Goal: Information Seeking & Learning: Learn about a topic

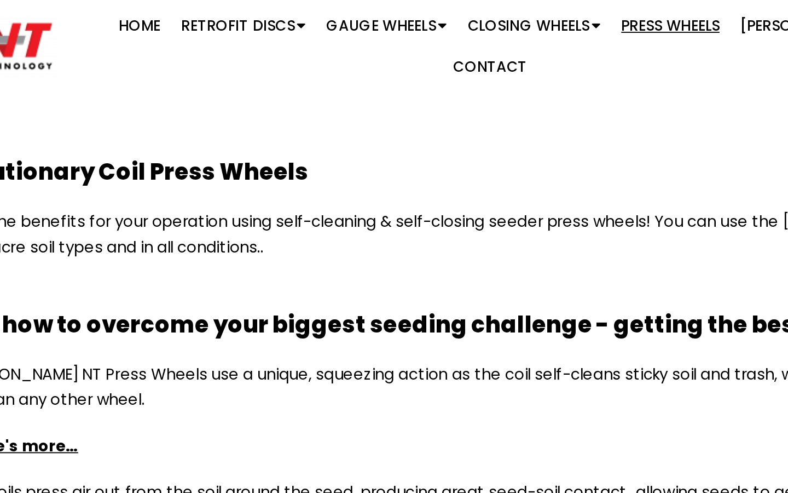
scroll to position [874, 0]
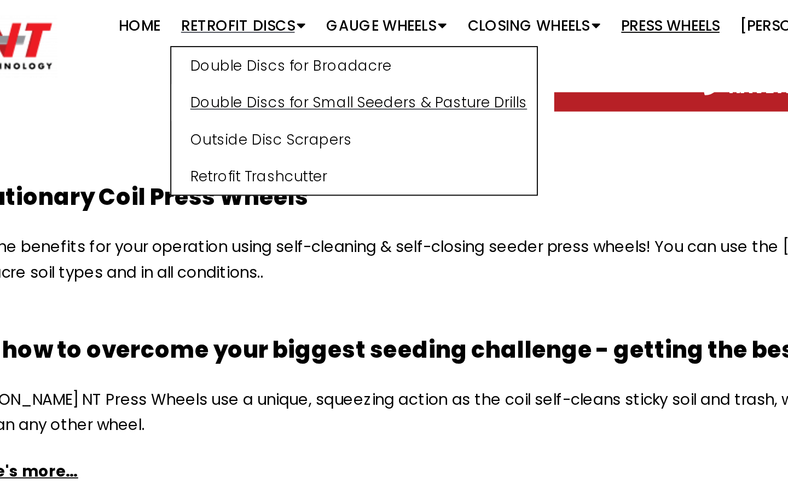
click at [203, 61] on link "Double Discs for Small Seeders & Pasture Drills" at bounding box center [300, 55] width 195 height 20
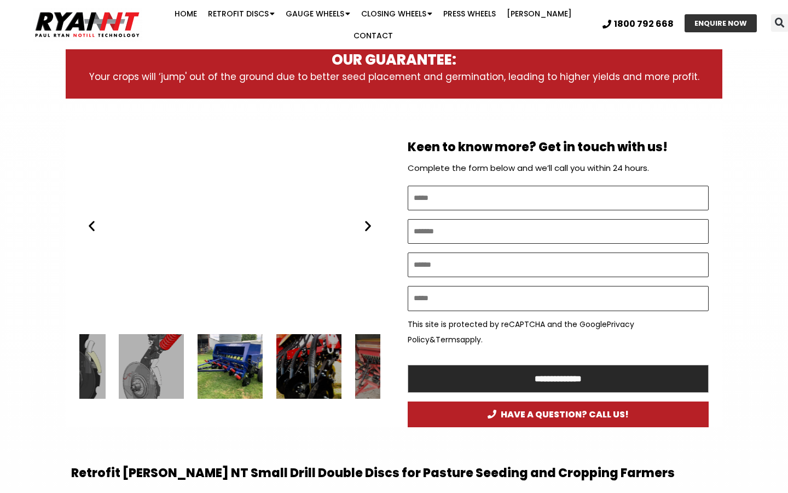
scroll to position [594, 0]
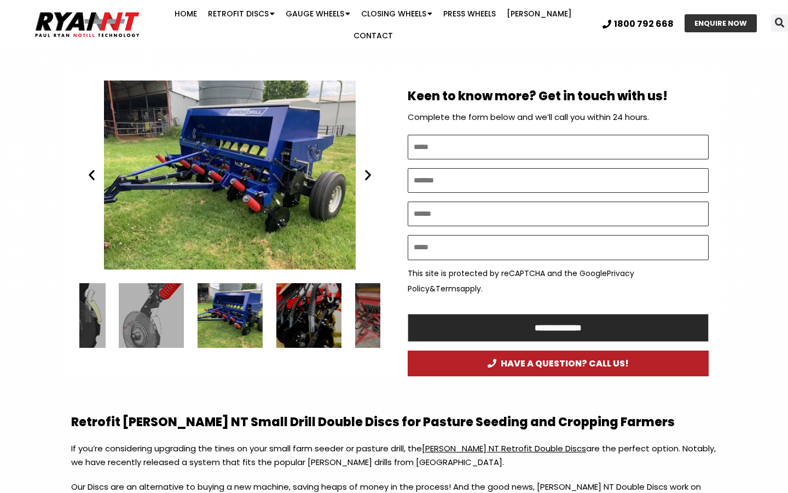
click at [287, 307] on div "7 / 15" at bounding box center [308, 315] width 65 height 65
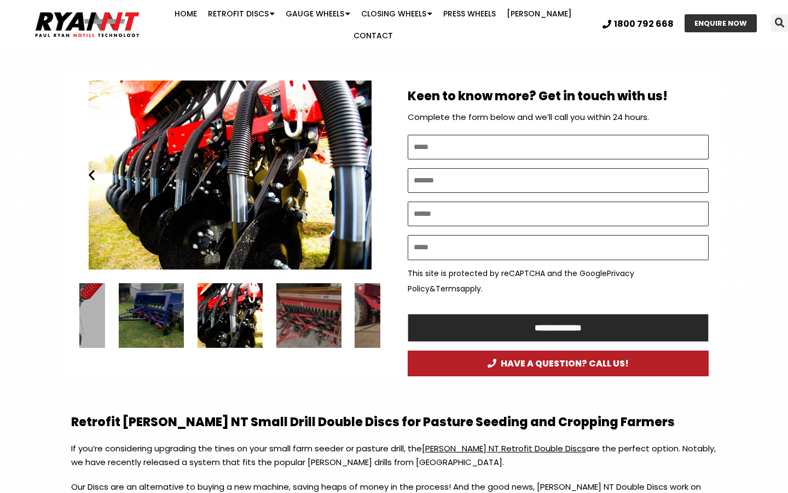
click at [305, 304] on div "8 / 15" at bounding box center [308, 315] width 65 height 65
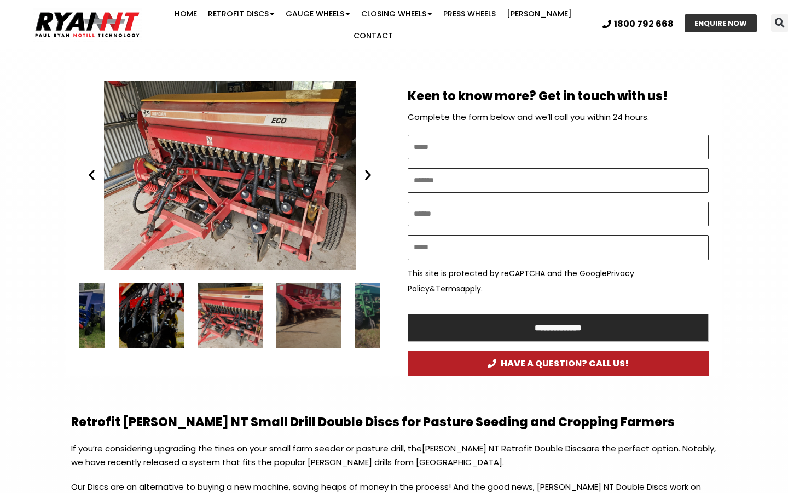
click at [246, 301] on div "Phil Giancono's Duncan Drill fitted with RYAN NT retrofit double discs" at bounding box center [230, 315] width 65 height 65
click at [229, 298] on div "Phil Giancono's Duncan Drill fitted with RYAN NT retrofit double discs" at bounding box center [230, 315] width 65 height 65
click at [157, 293] on div "7 / 15" at bounding box center [151, 315] width 65 height 65
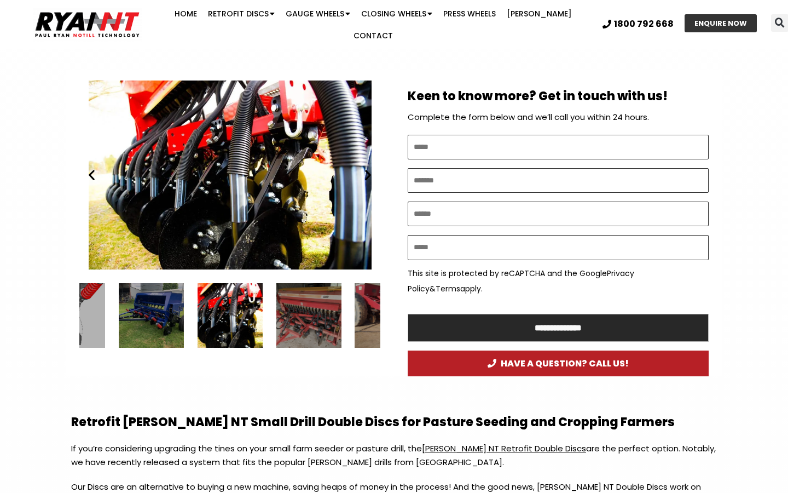
click at [304, 306] on div "8 / 15" at bounding box center [308, 315] width 65 height 65
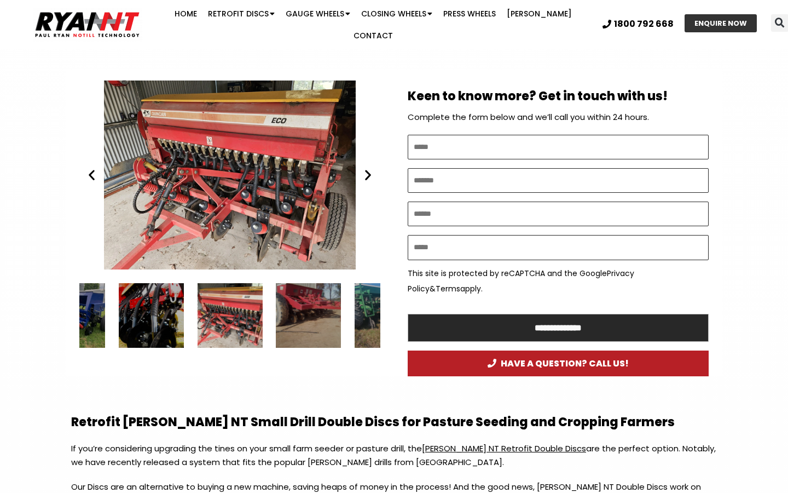
click at [310, 294] on div "9 / 15" at bounding box center [308, 315] width 65 height 65
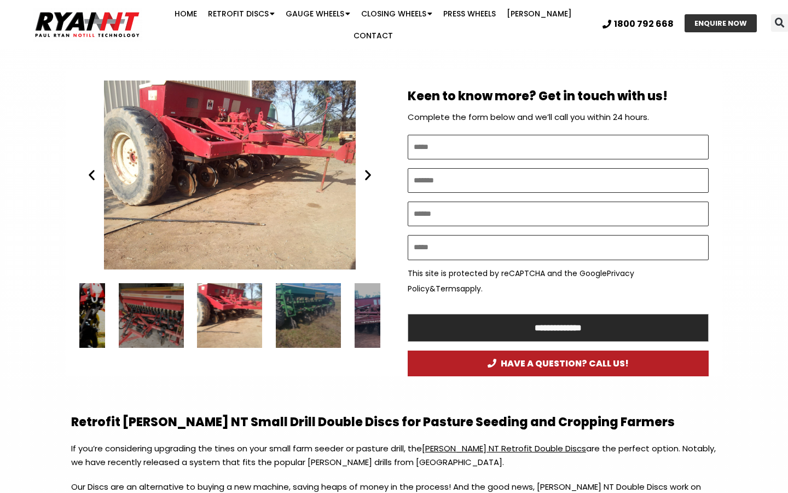
click at [306, 294] on div "10 / 15" at bounding box center [308, 315] width 65 height 65
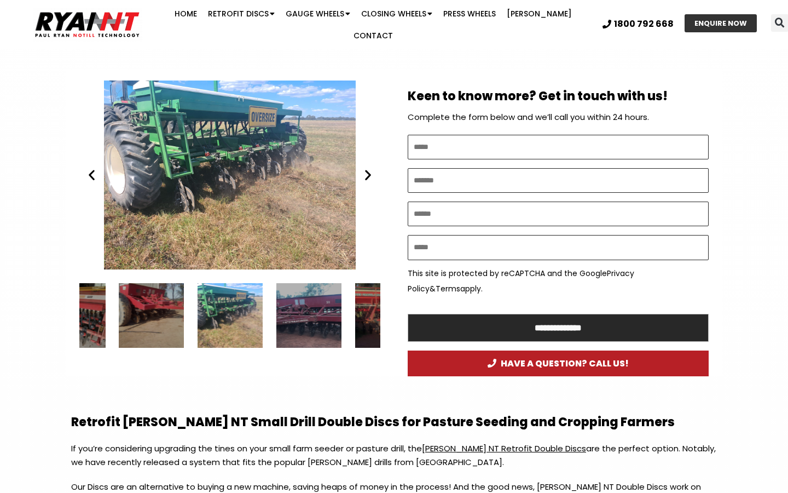
click at [300, 294] on div "11 / 15" at bounding box center [308, 315] width 65 height 65
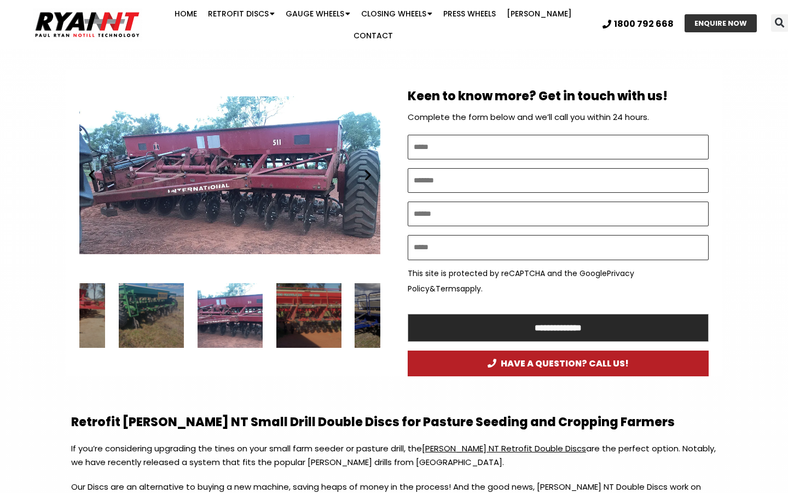
click at [300, 294] on div "12 / 15" at bounding box center [308, 315] width 65 height 65
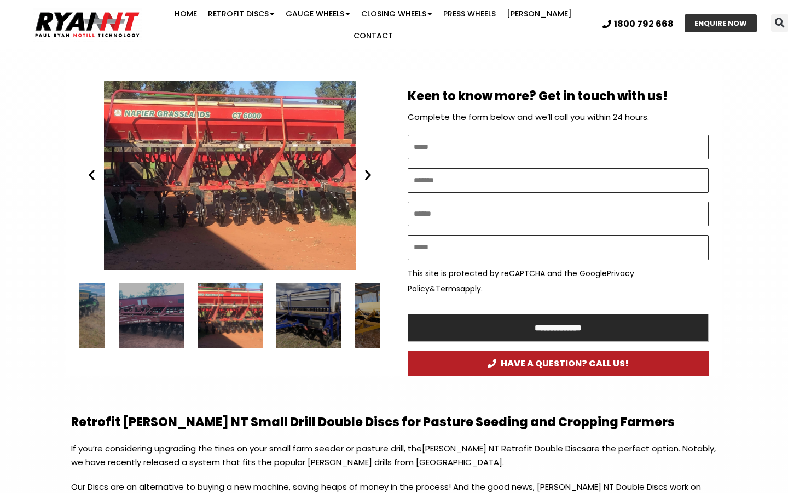
click at [300, 294] on div "13 / 15" at bounding box center [308, 315] width 65 height 65
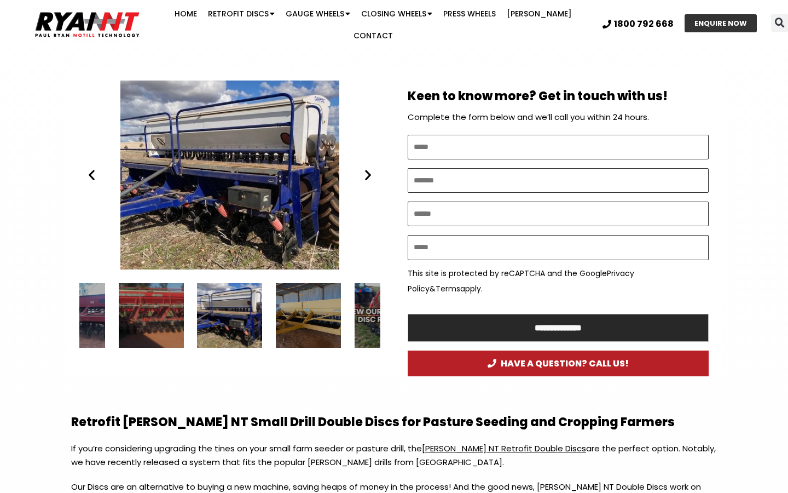
click at [300, 294] on div "14 / 15" at bounding box center [308, 315] width 65 height 65
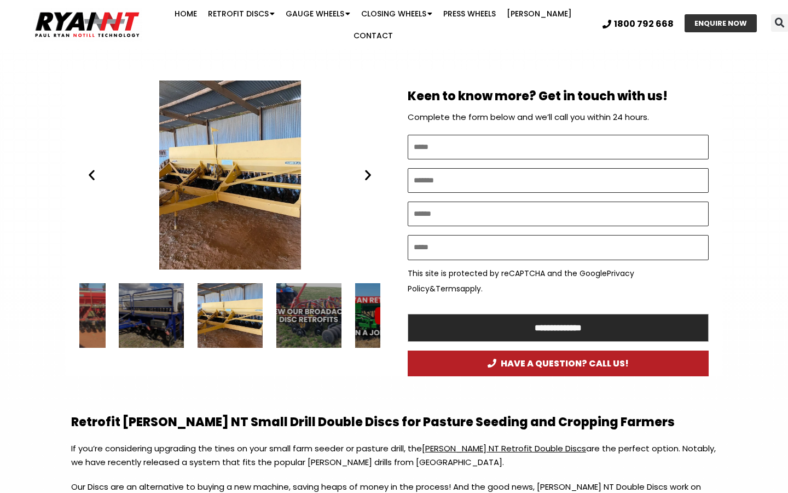
click at [300, 294] on div "15 / 15" at bounding box center [308, 315] width 65 height 65
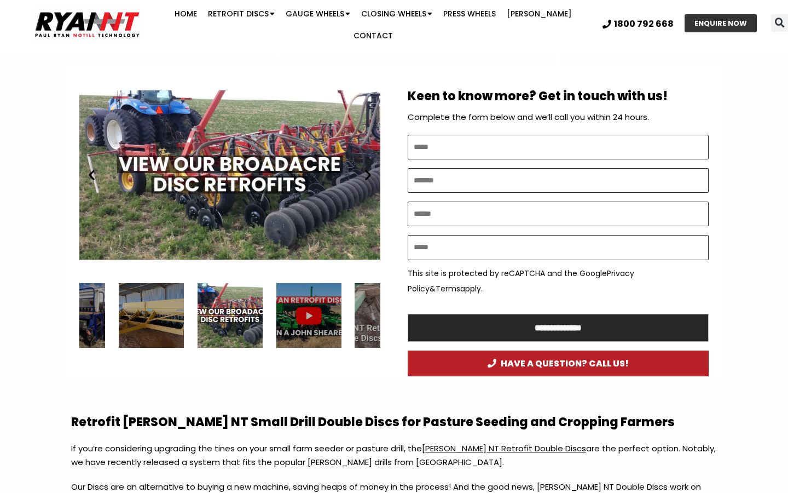
click at [363, 300] on div "2 / 15" at bounding box center [387, 315] width 65 height 65
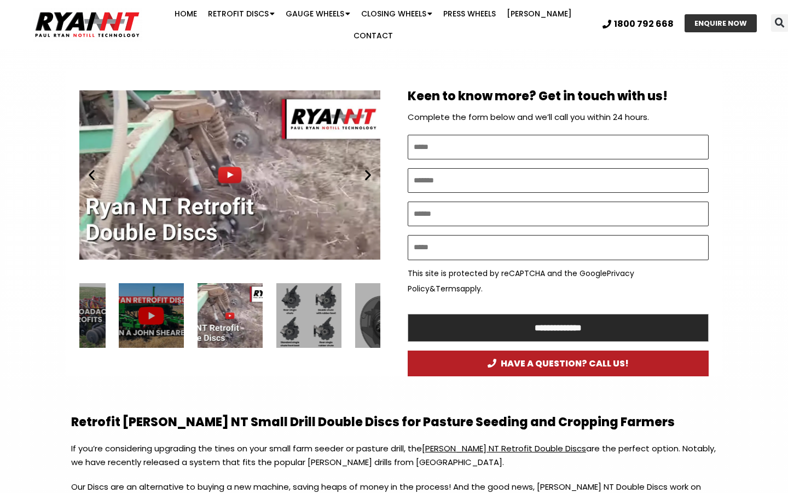
click at [293, 299] on div "3 / 15" at bounding box center [308, 315] width 65 height 65
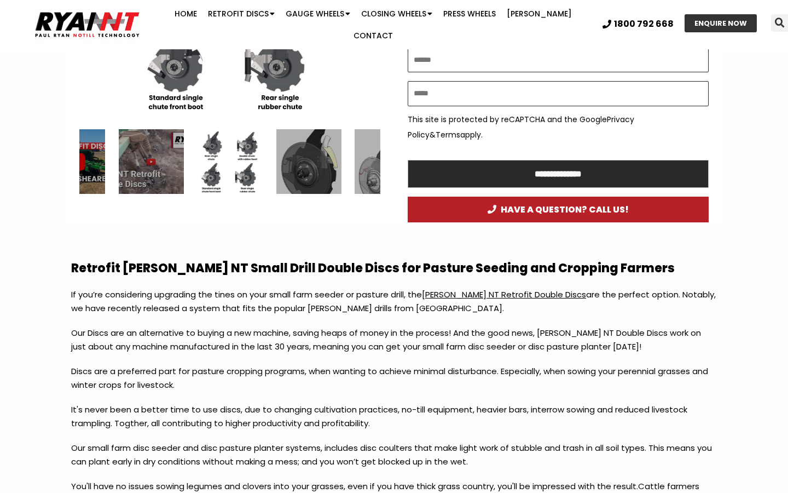
scroll to position [720, 0]
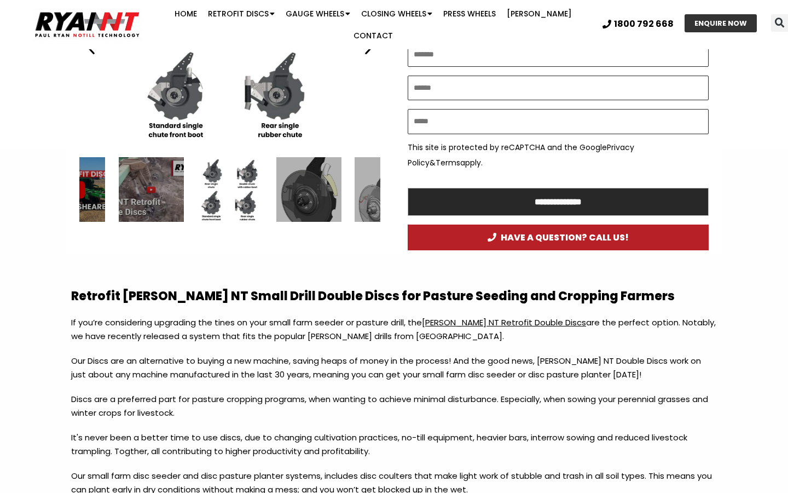
click at [302, 182] on div "4 / 15" at bounding box center [308, 189] width 65 height 65
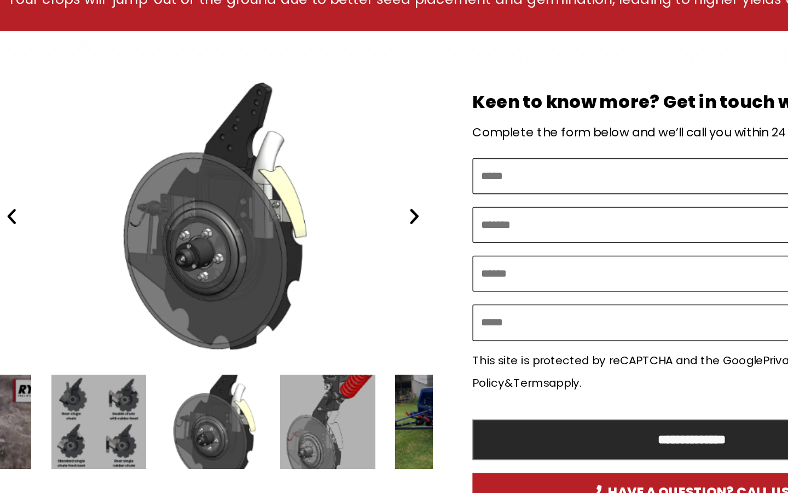
scroll to position [542, 0]
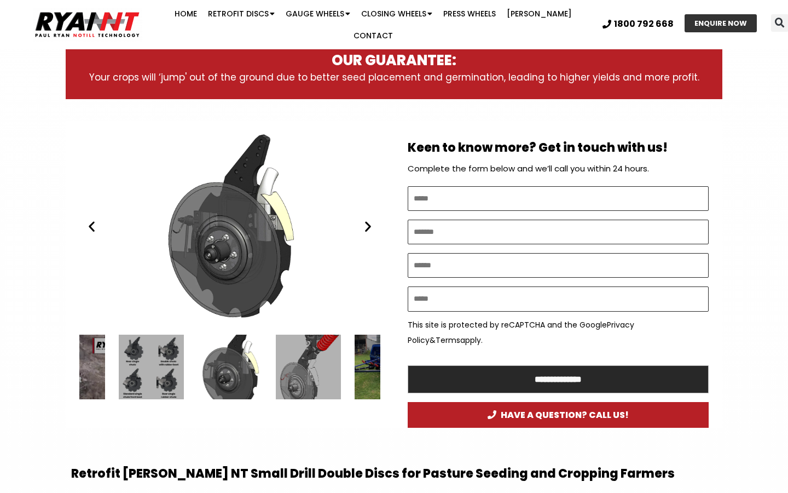
click at [307, 363] on div "5 / 15" at bounding box center [308, 366] width 65 height 65
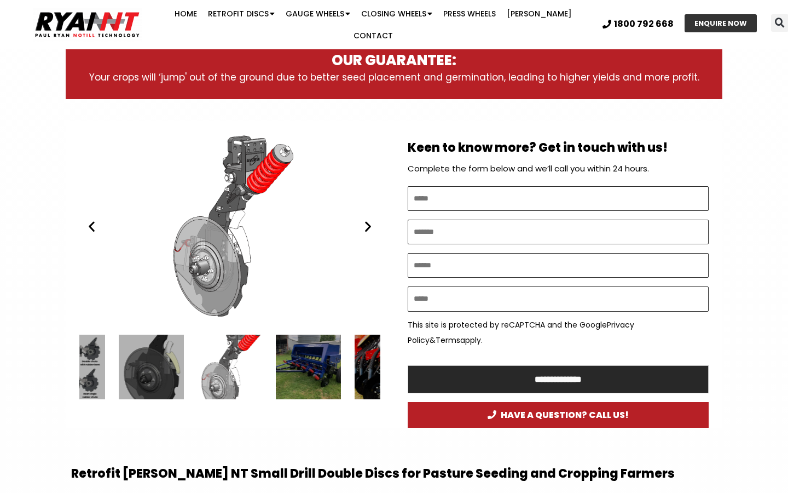
click at [293, 349] on div "6 / 15" at bounding box center [308, 366] width 65 height 65
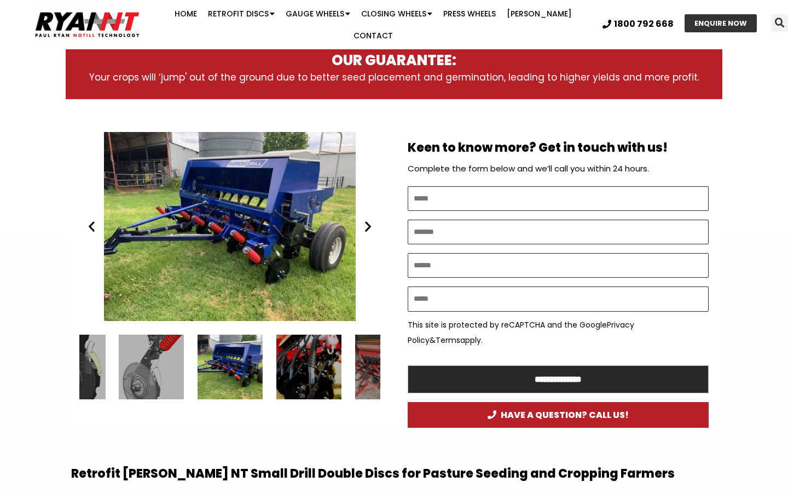
click at [314, 353] on div "7 / 15" at bounding box center [308, 366] width 65 height 65
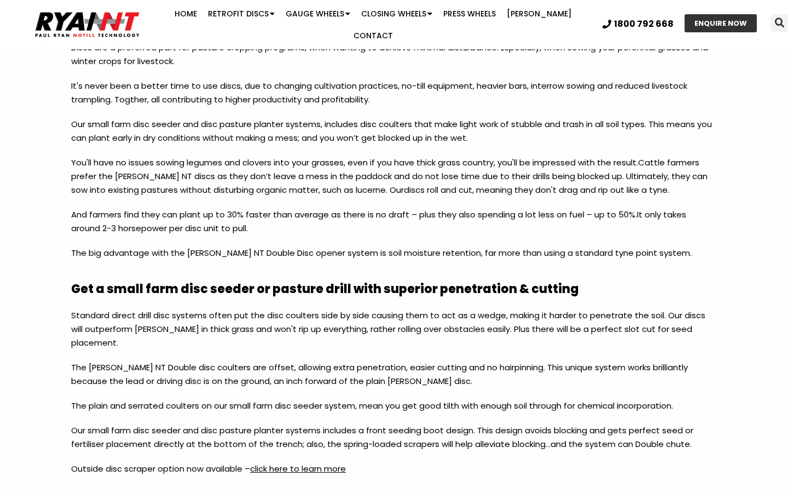
scroll to position [1146, 0]
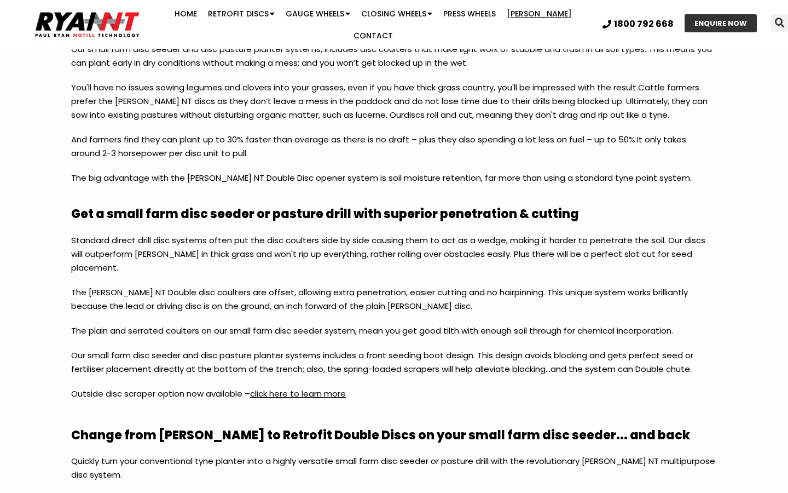
click at [511, 18] on link "[PERSON_NAME]" at bounding box center [539, 14] width 76 height 22
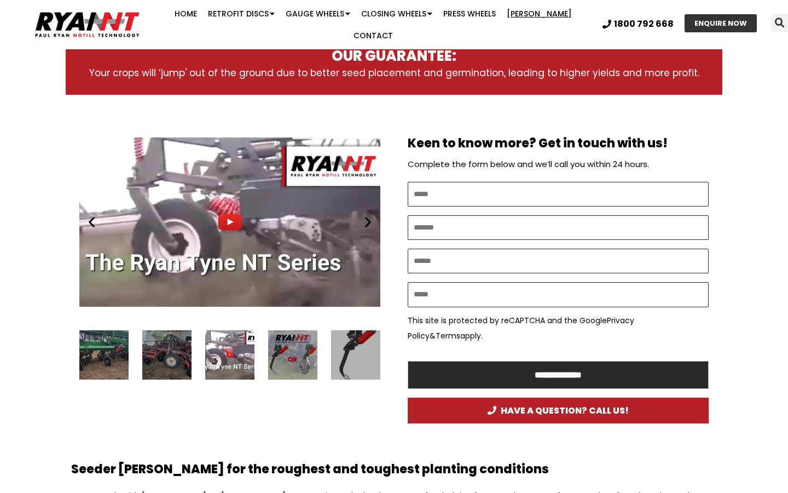
scroll to position [523, 0]
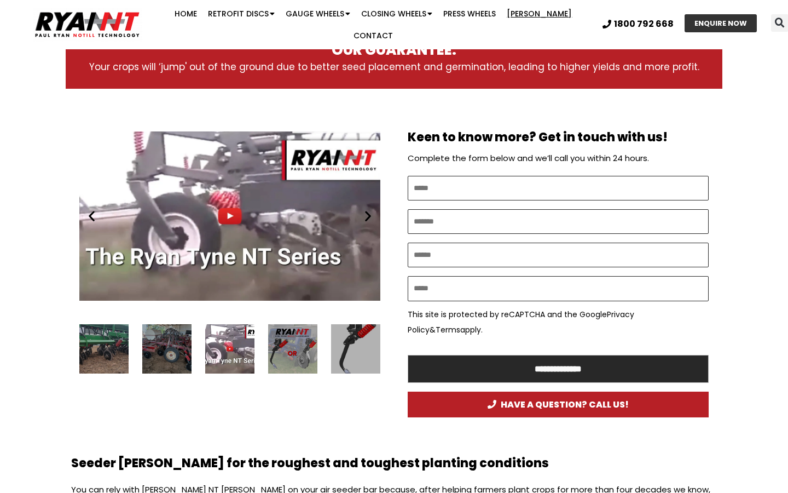
click at [347, 337] on div "3 / 16" at bounding box center [355, 348] width 49 height 49
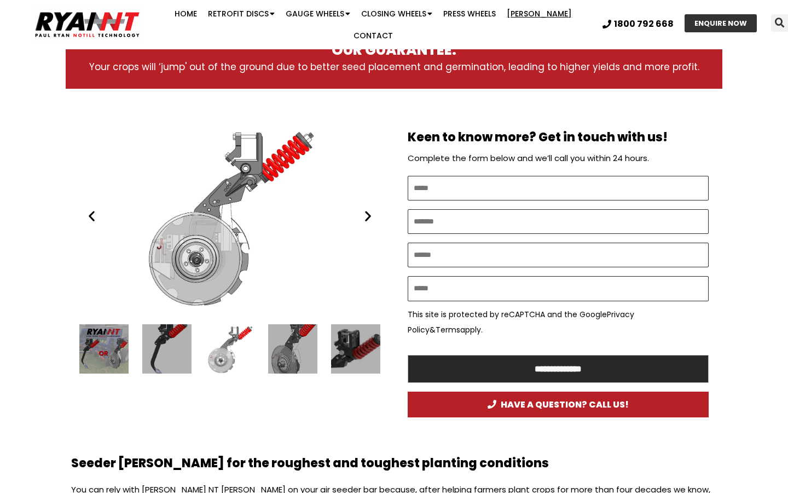
click at [109, 331] on div "2 / 16" at bounding box center [103, 348] width 49 height 49
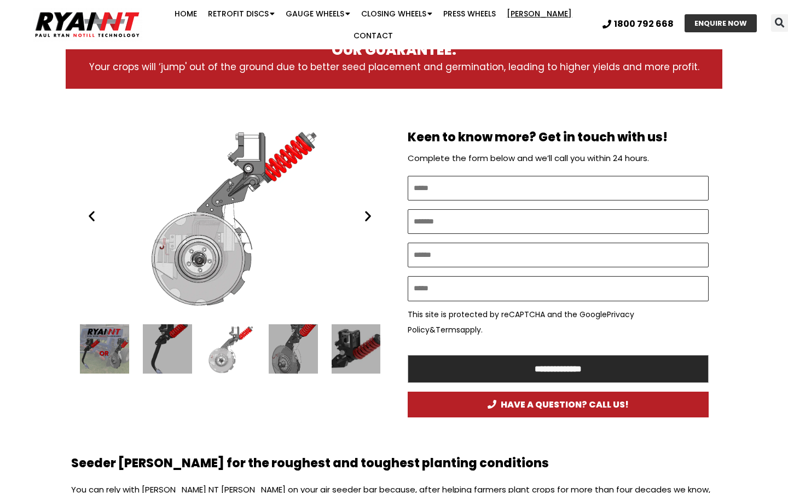
click at [96, 337] on div "2 / 16" at bounding box center [104, 348] width 49 height 49
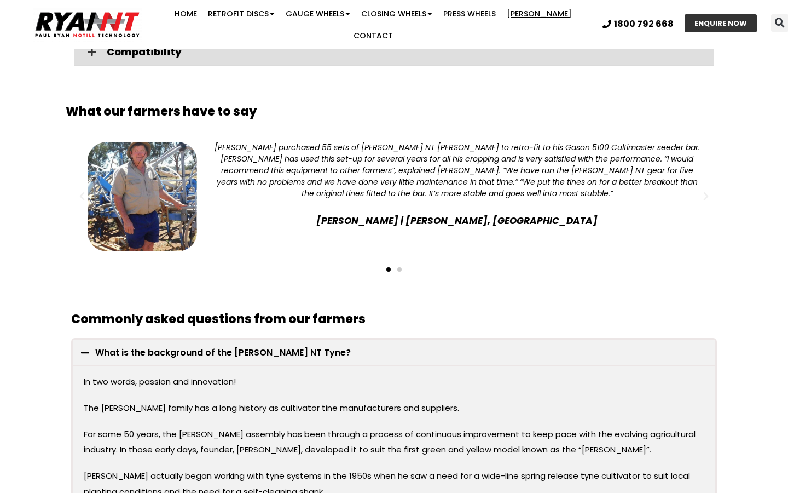
scroll to position [1553, 0]
